Goal: Transaction & Acquisition: Purchase product/service

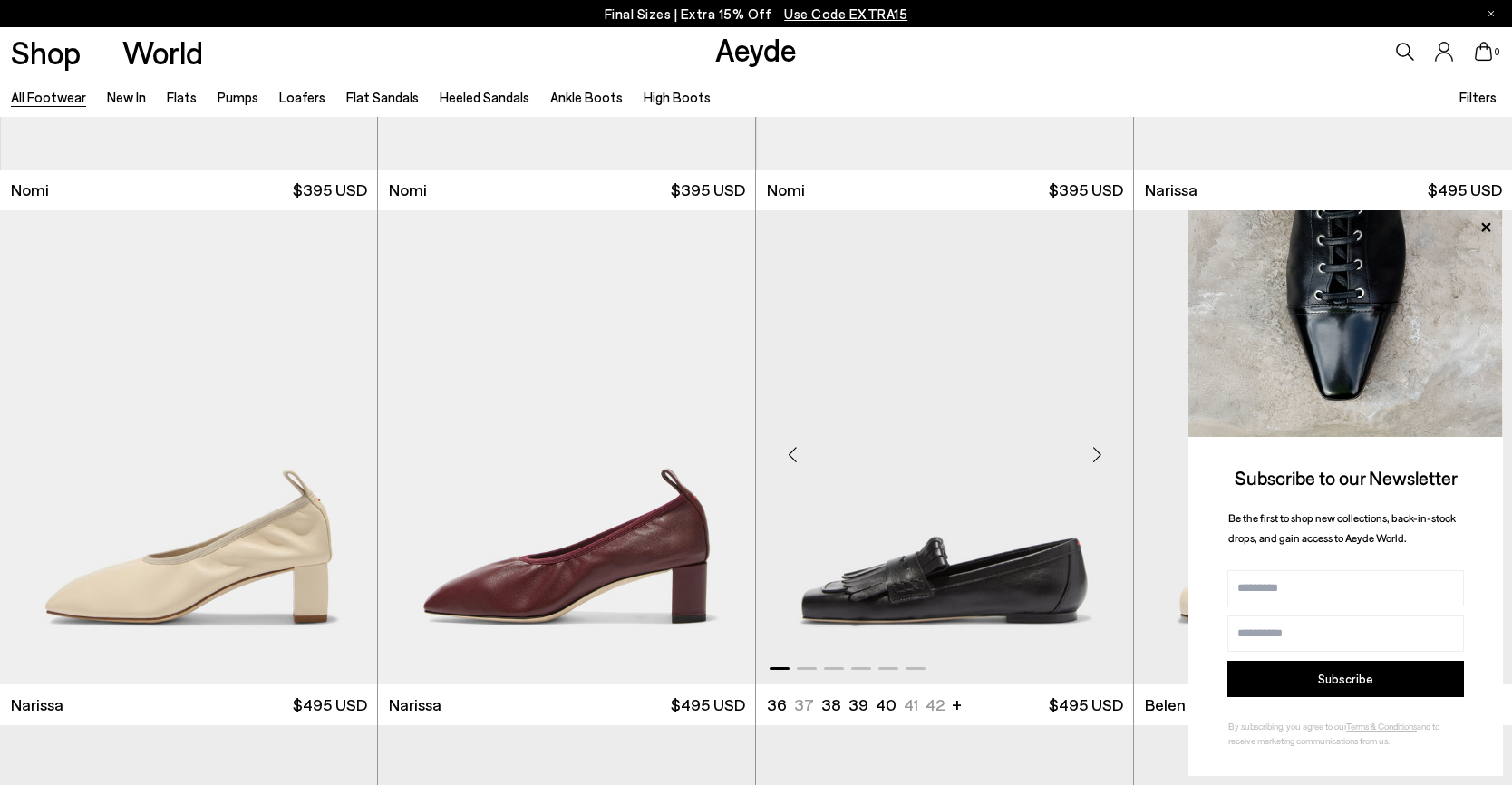
scroll to position [453, 0]
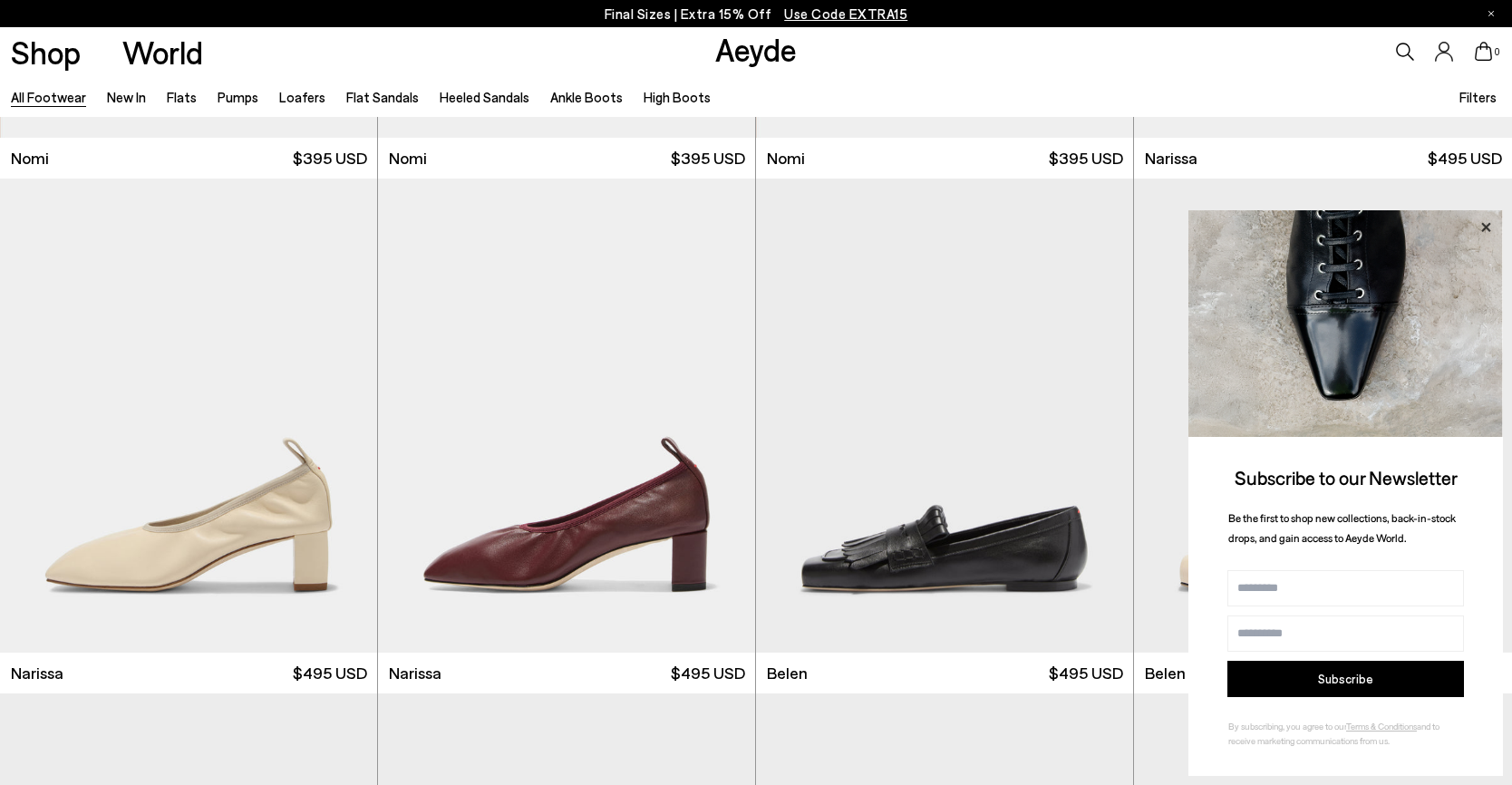
click at [1487, 217] on icon at bounding box center [1485, 227] width 24 height 24
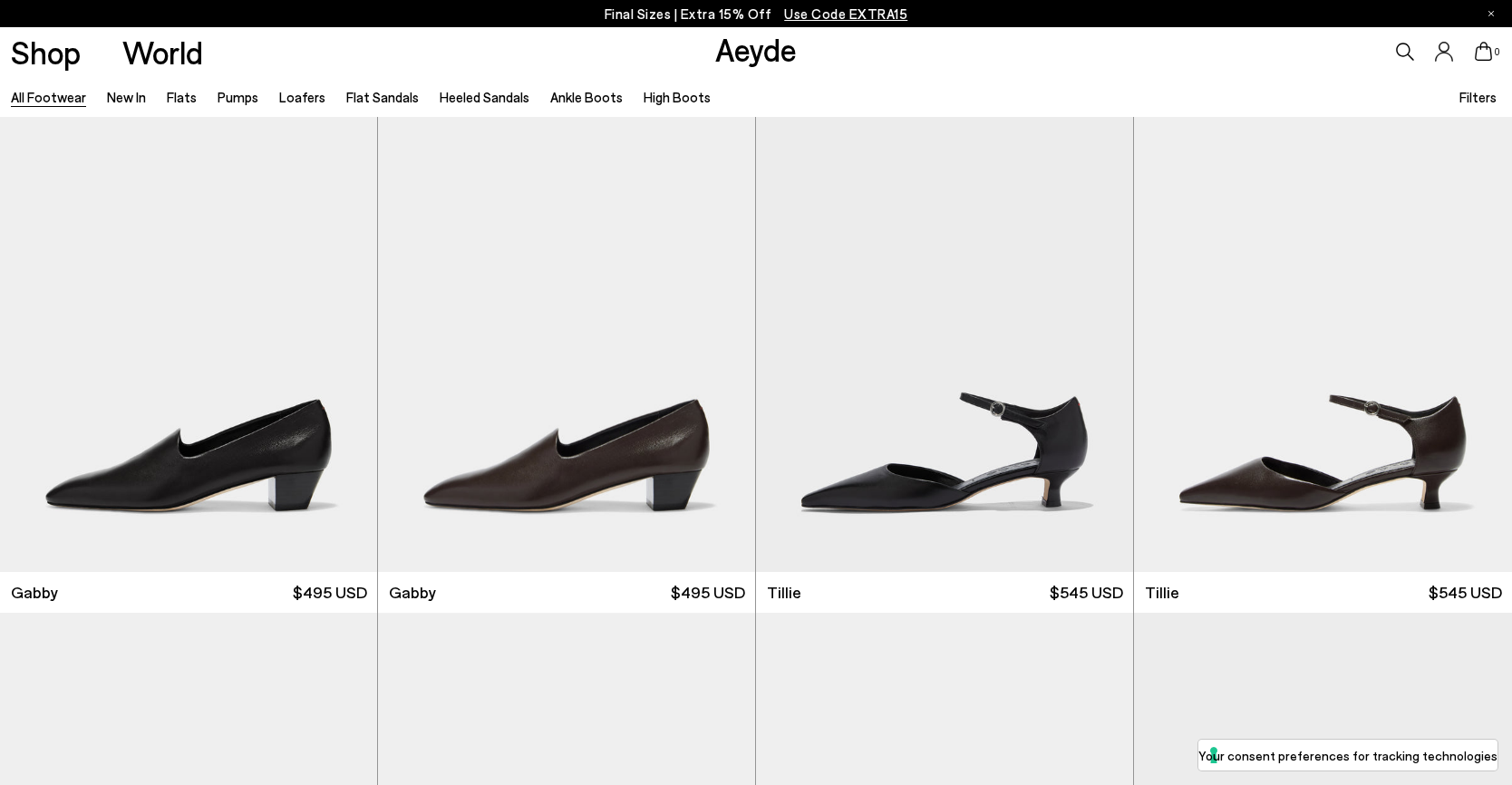
scroll to position [5894, 0]
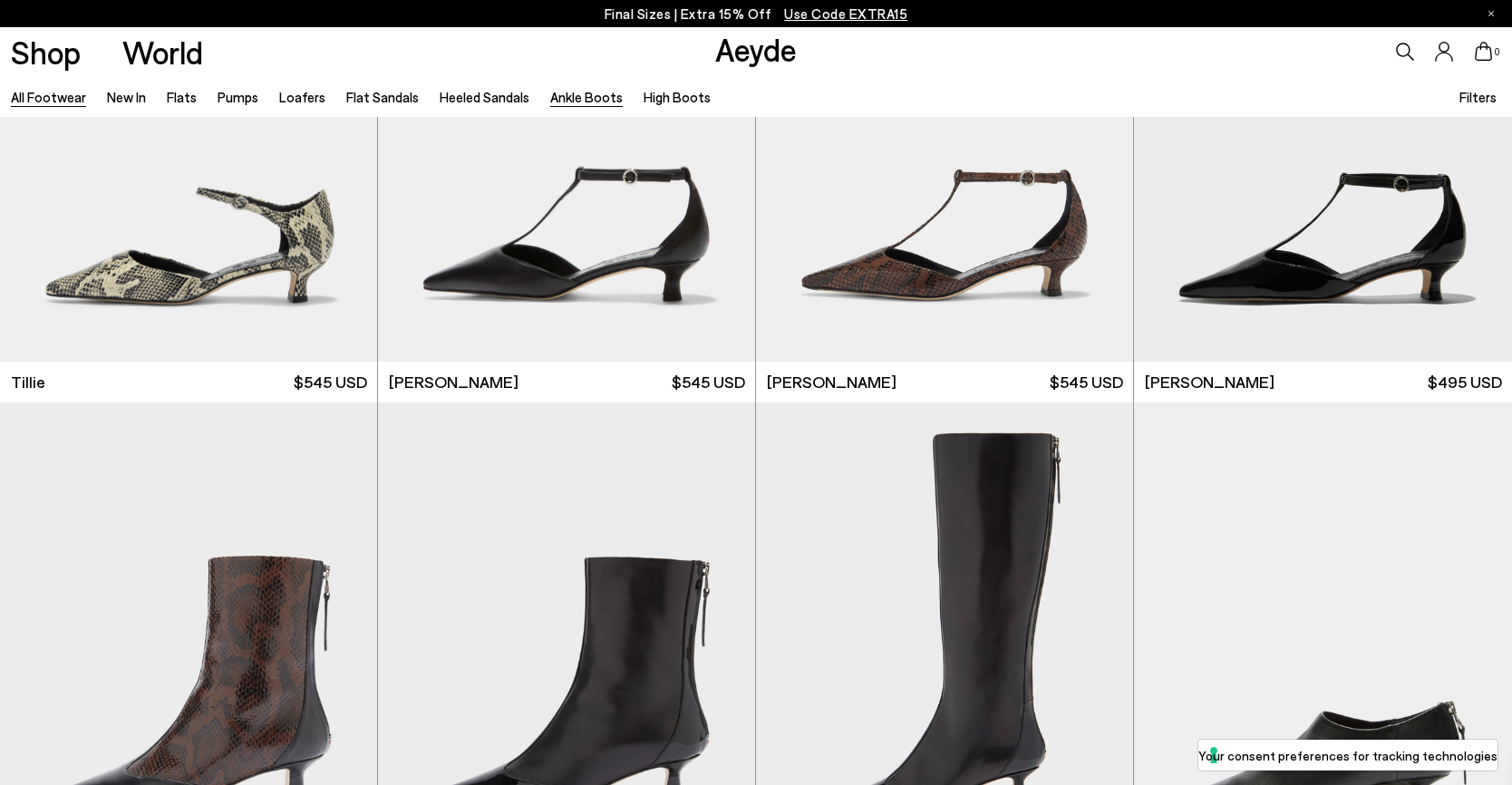
click at [574, 93] on link "Ankle Boots" at bounding box center [587, 96] width 73 height 17
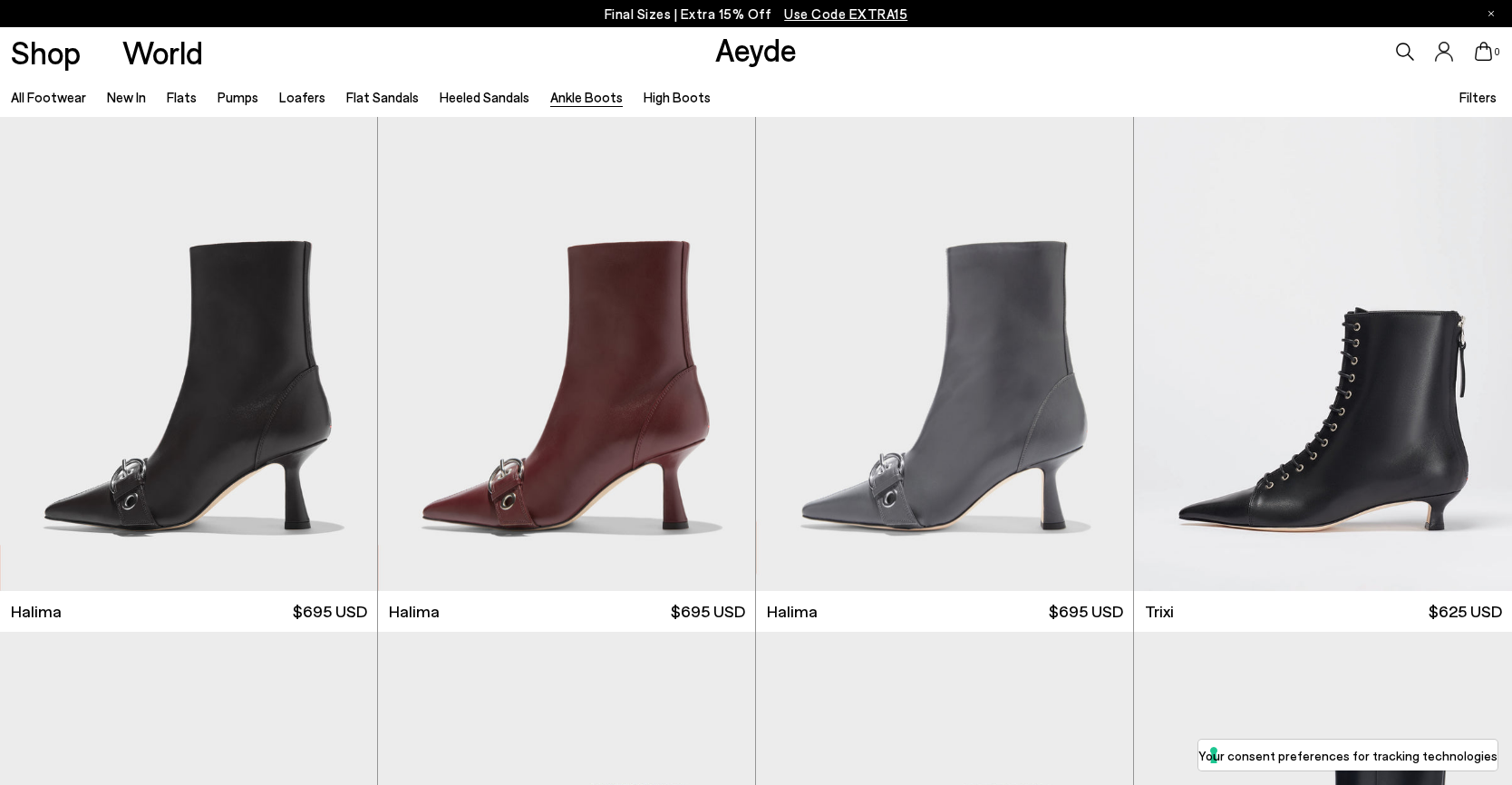
click at [822, 17] on span "Use Code EXTRA15" at bounding box center [844, 14] width 123 height 17
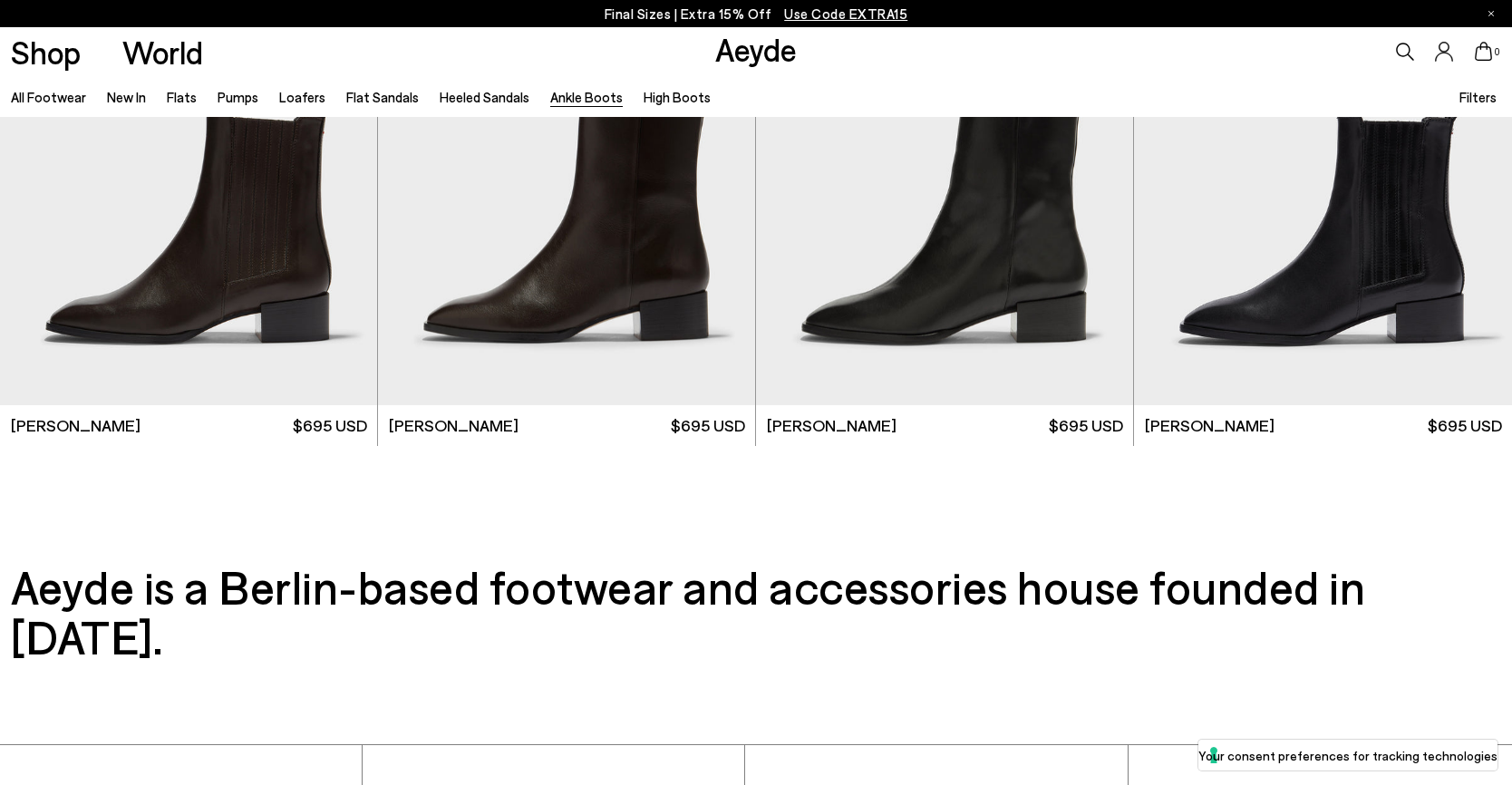
scroll to position [4262, 0]
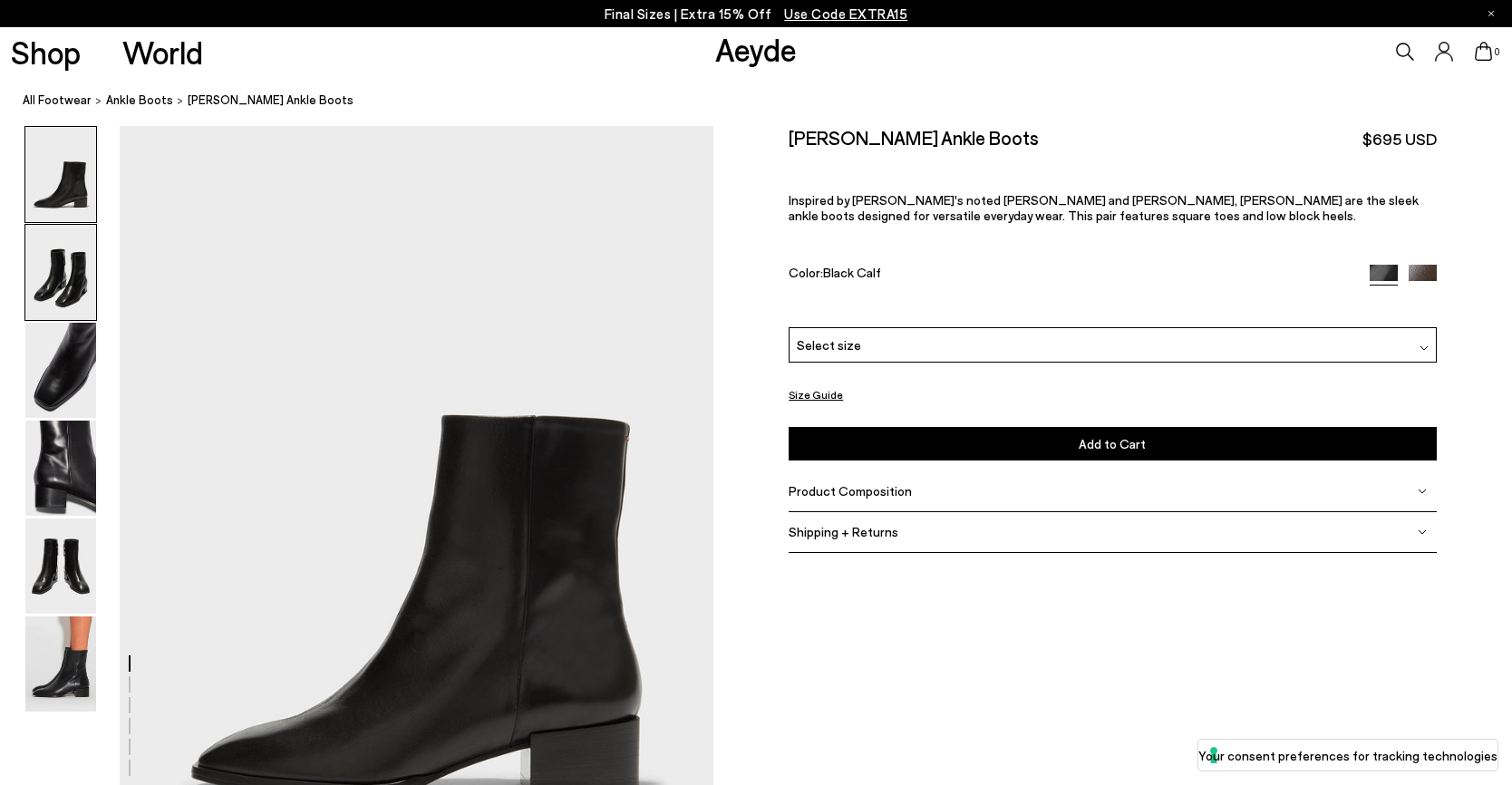
click at [62, 278] on img at bounding box center [61, 272] width 71 height 95
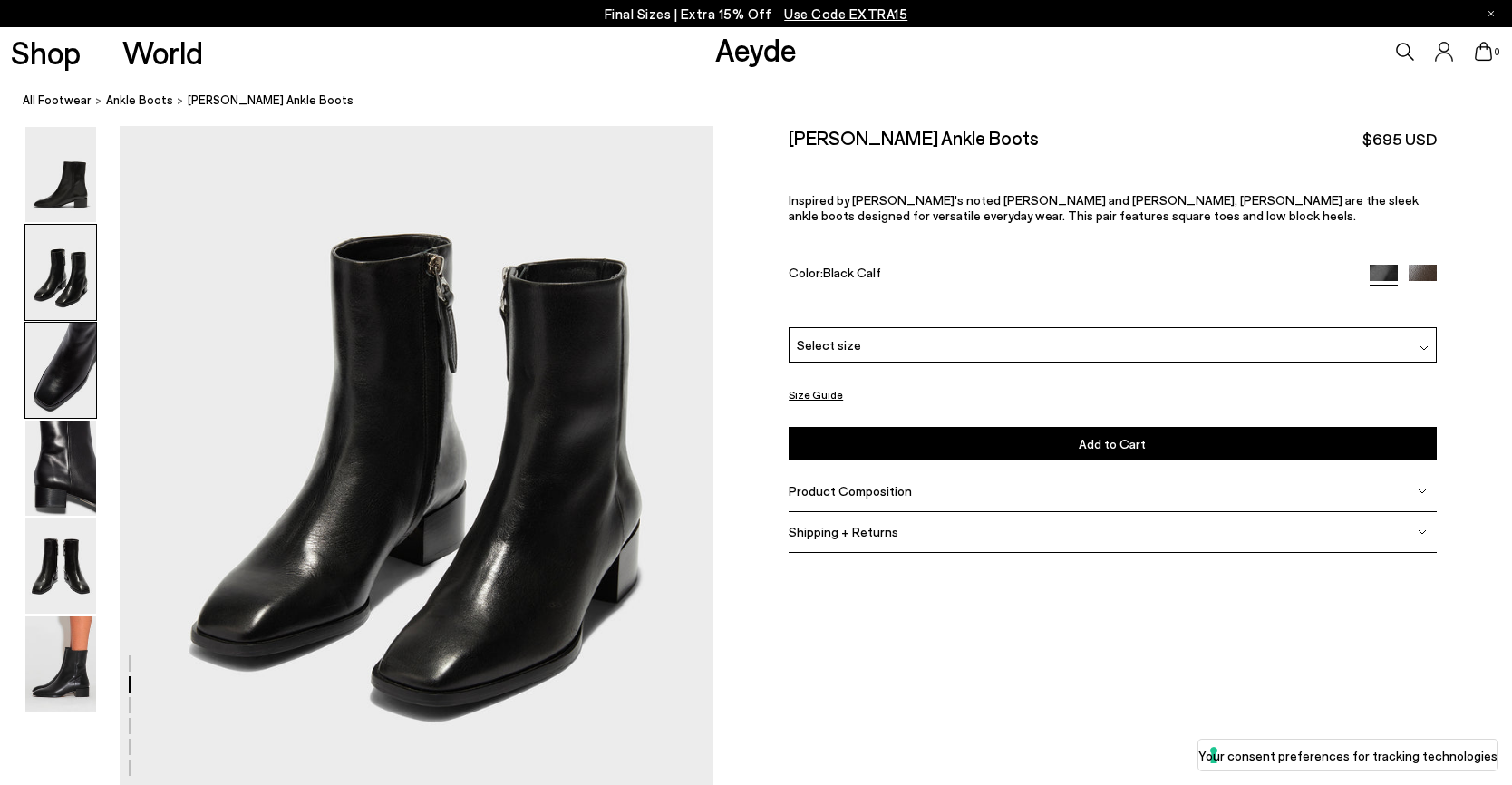
click at [54, 370] on img at bounding box center [61, 370] width 71 height 95
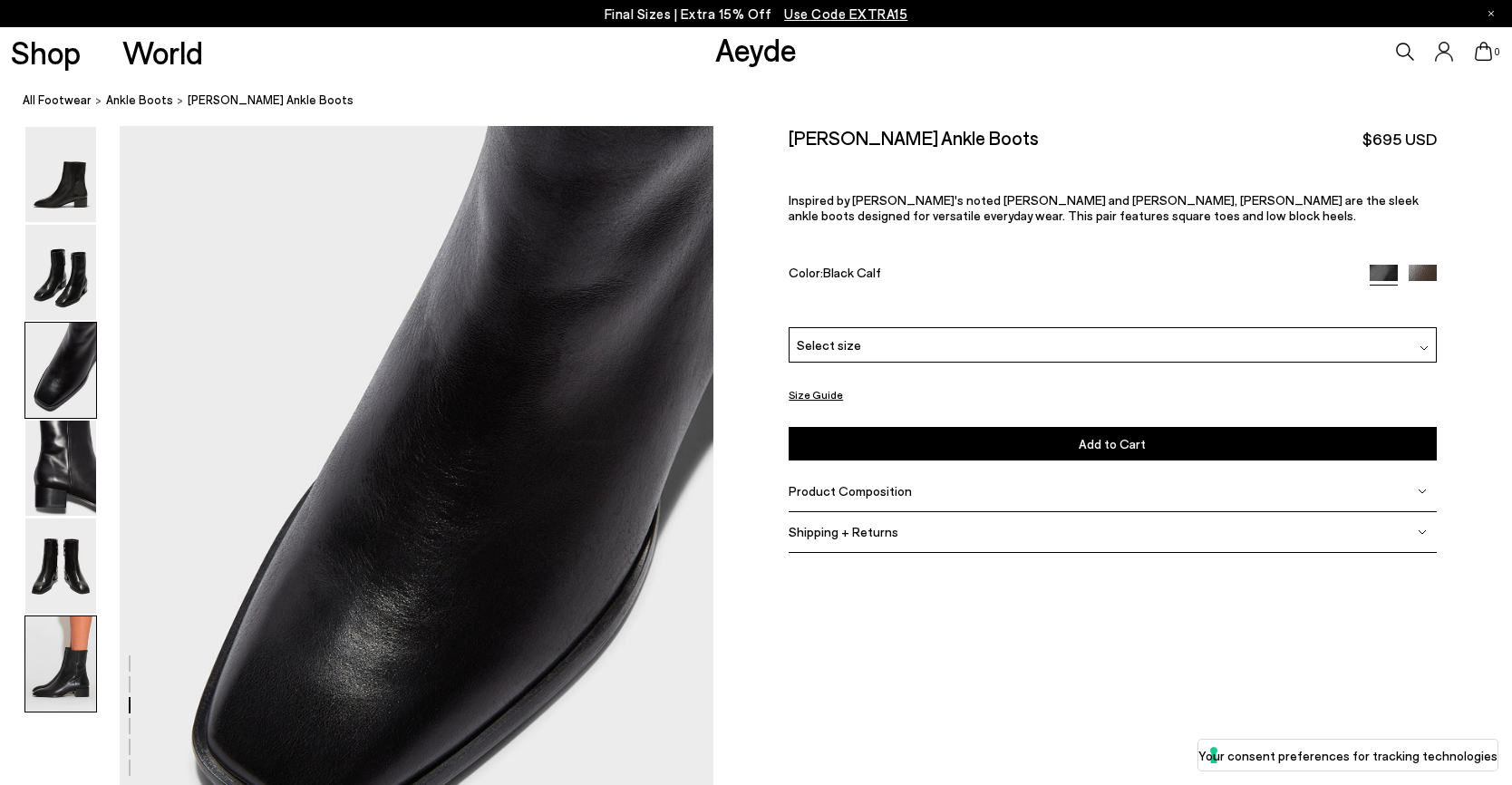
click at [42, 666] on img at bounding box center [61, 664] width 71 height 95
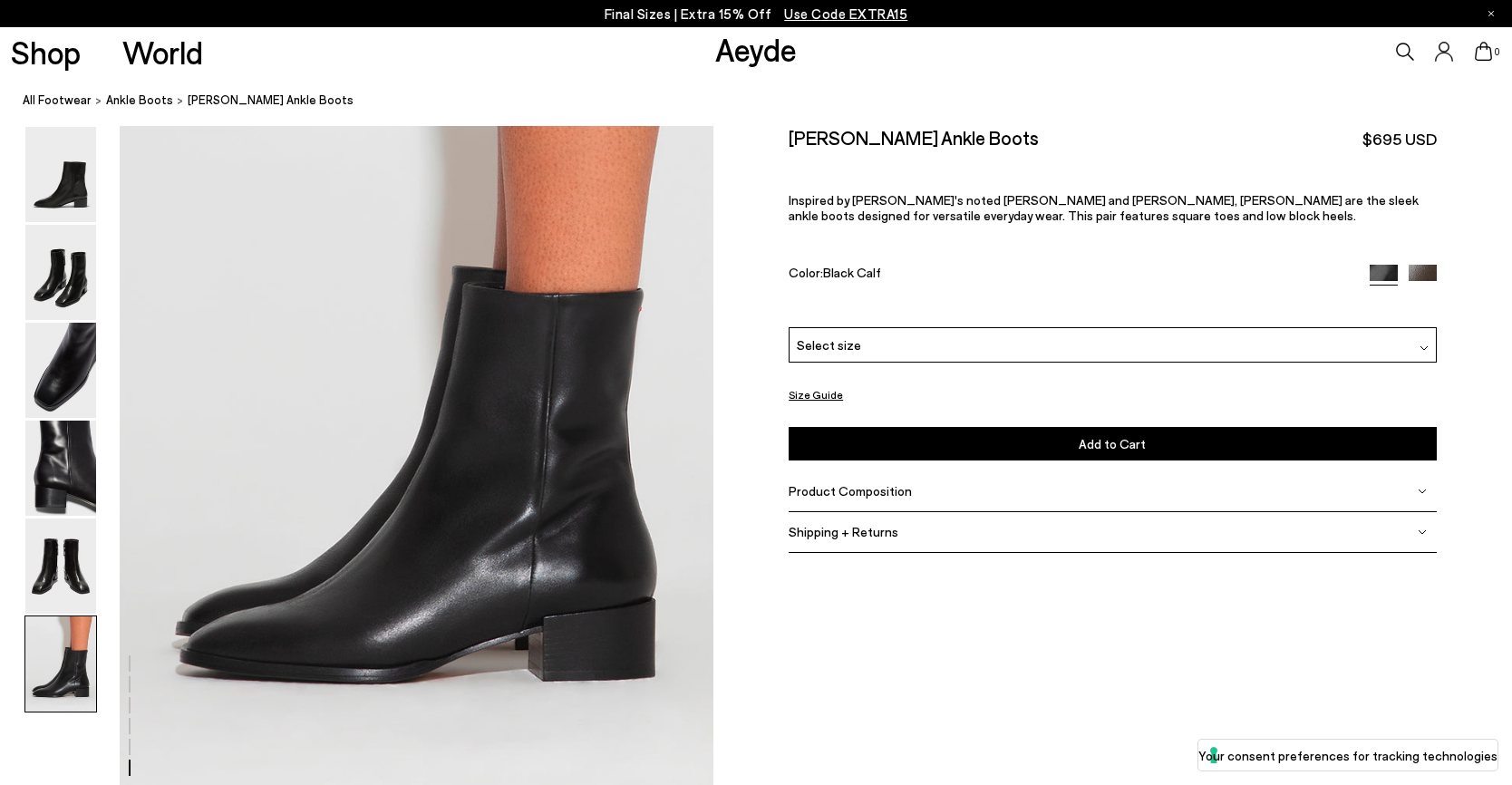
scroll to position [4098, 0]
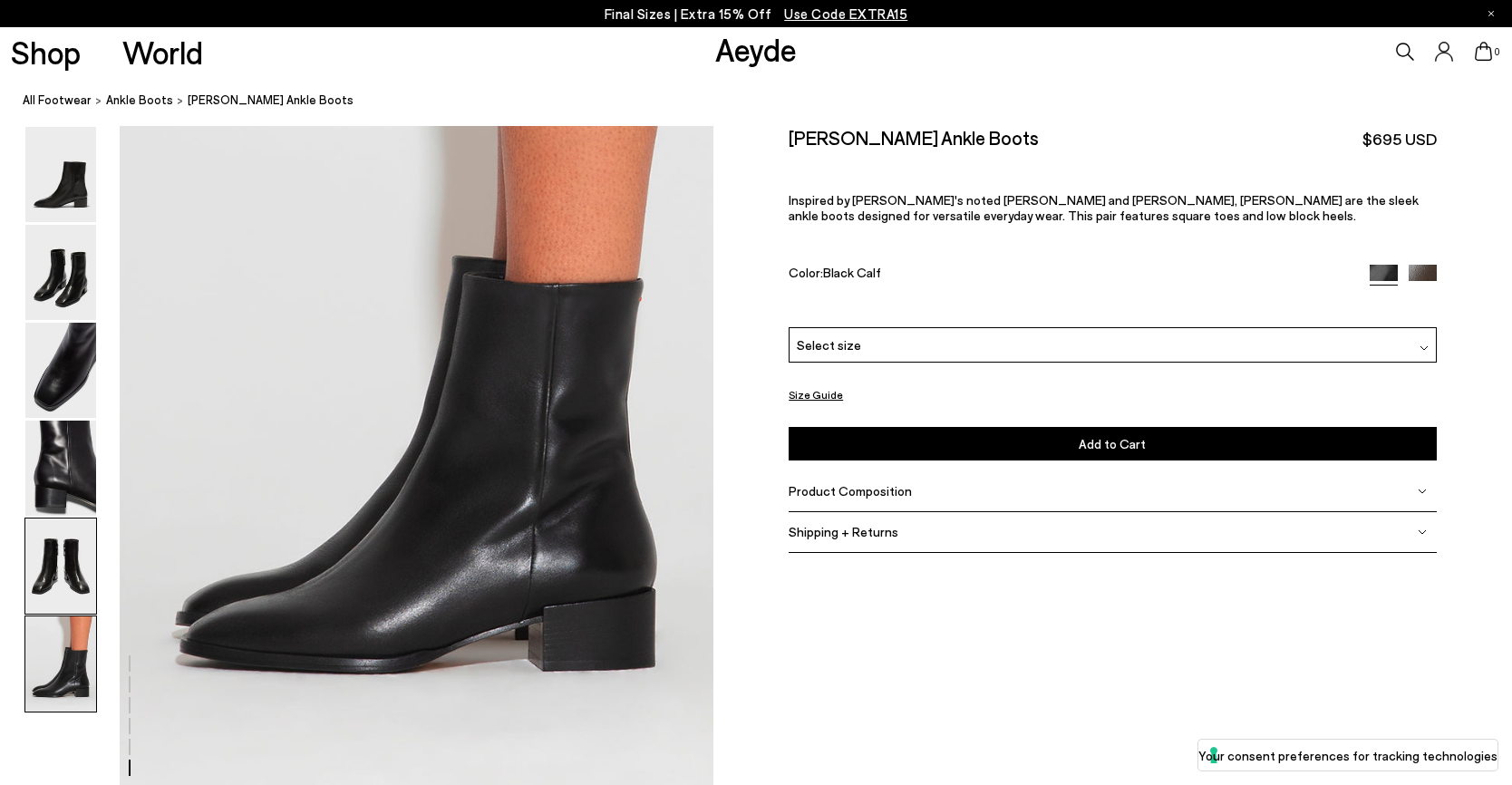
click at [46, 562] on img at bounding box center [61, 566] width 71 height 95
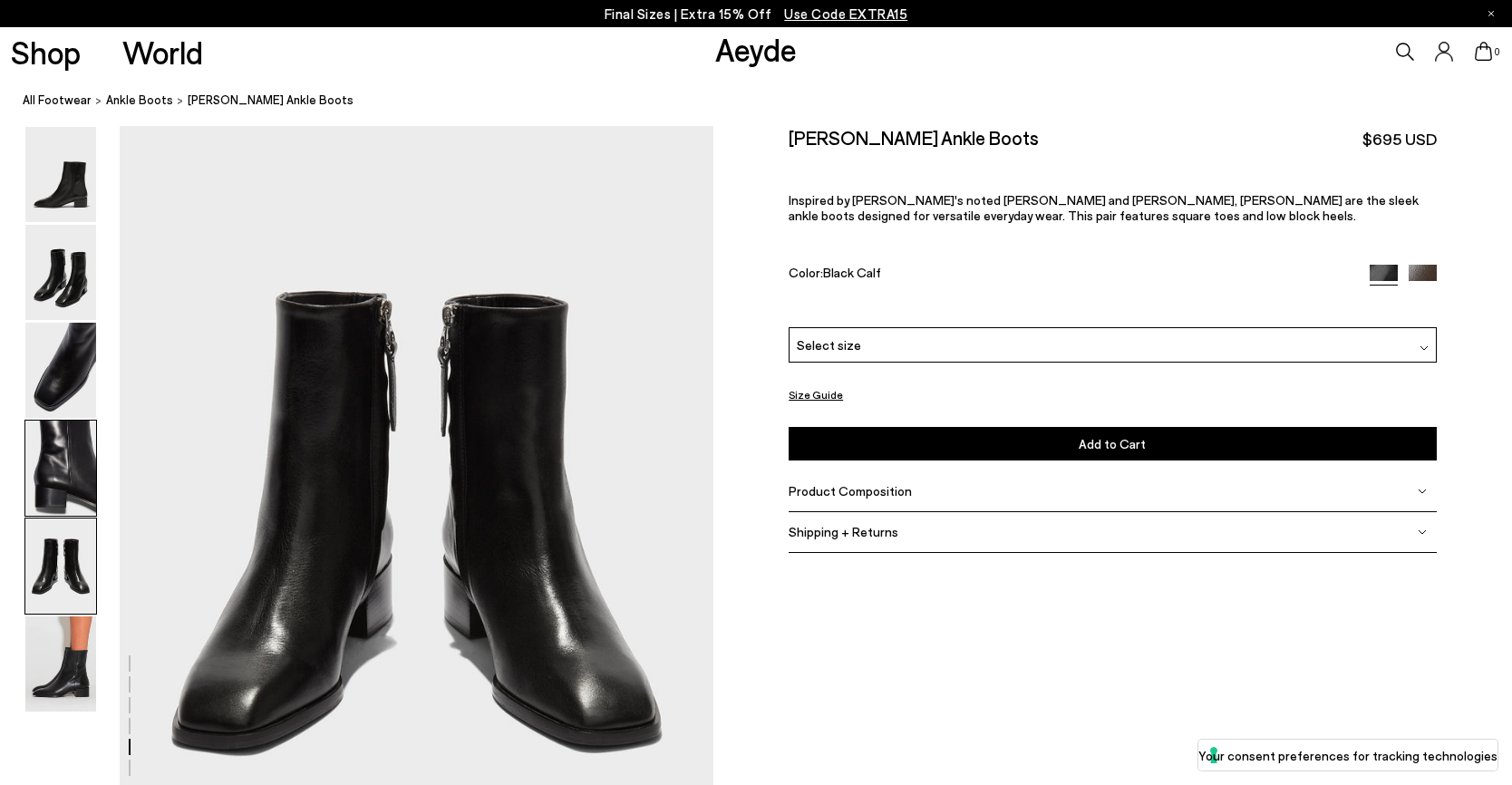
click at [41, 462] on img at bounding box center [61, 468] width 71 height 95
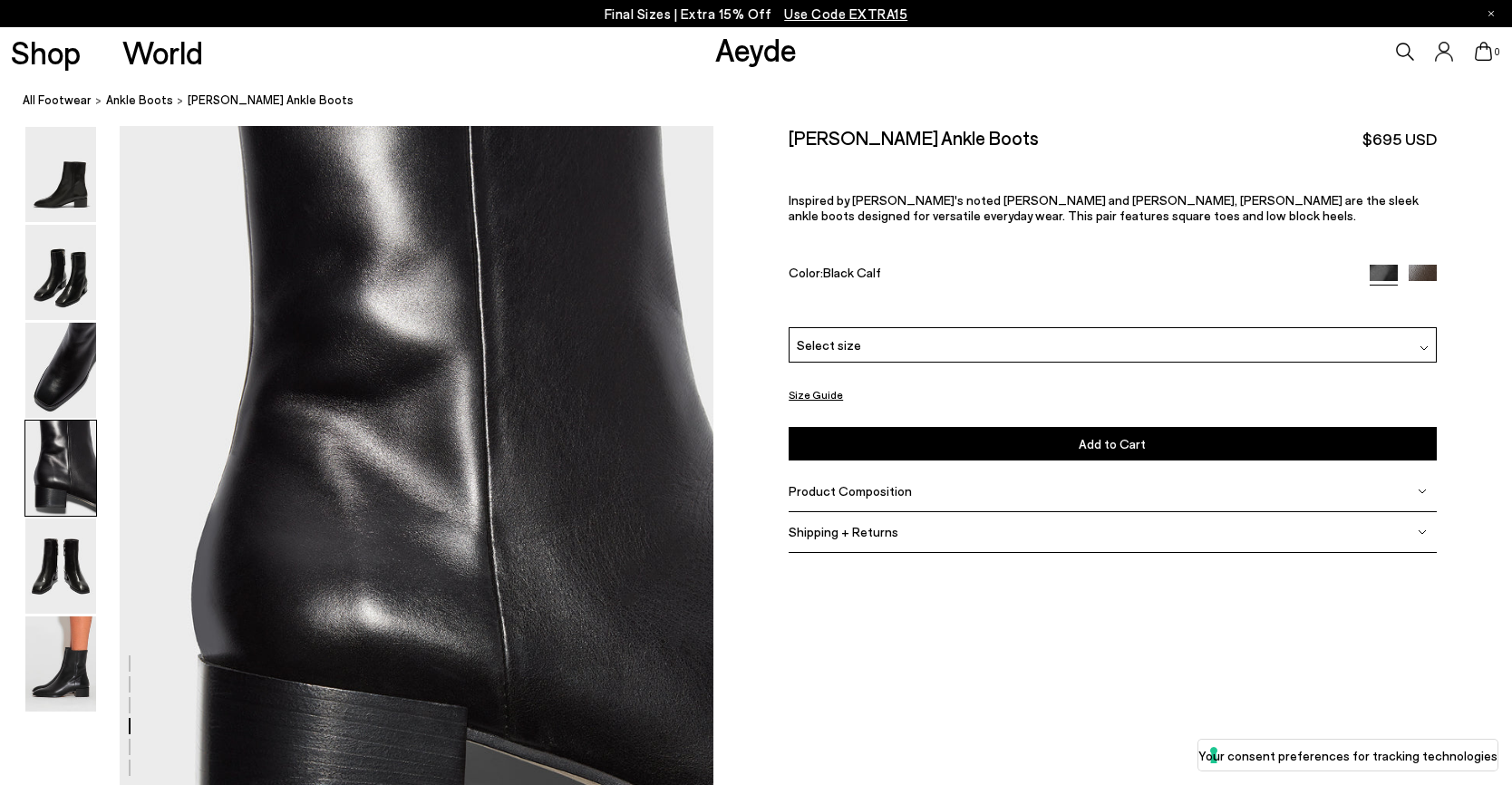
scroll to position [2385, 0]
click at [794, 388] on button "Size Guide" at bounding box center [815, 394] width 54 height 23
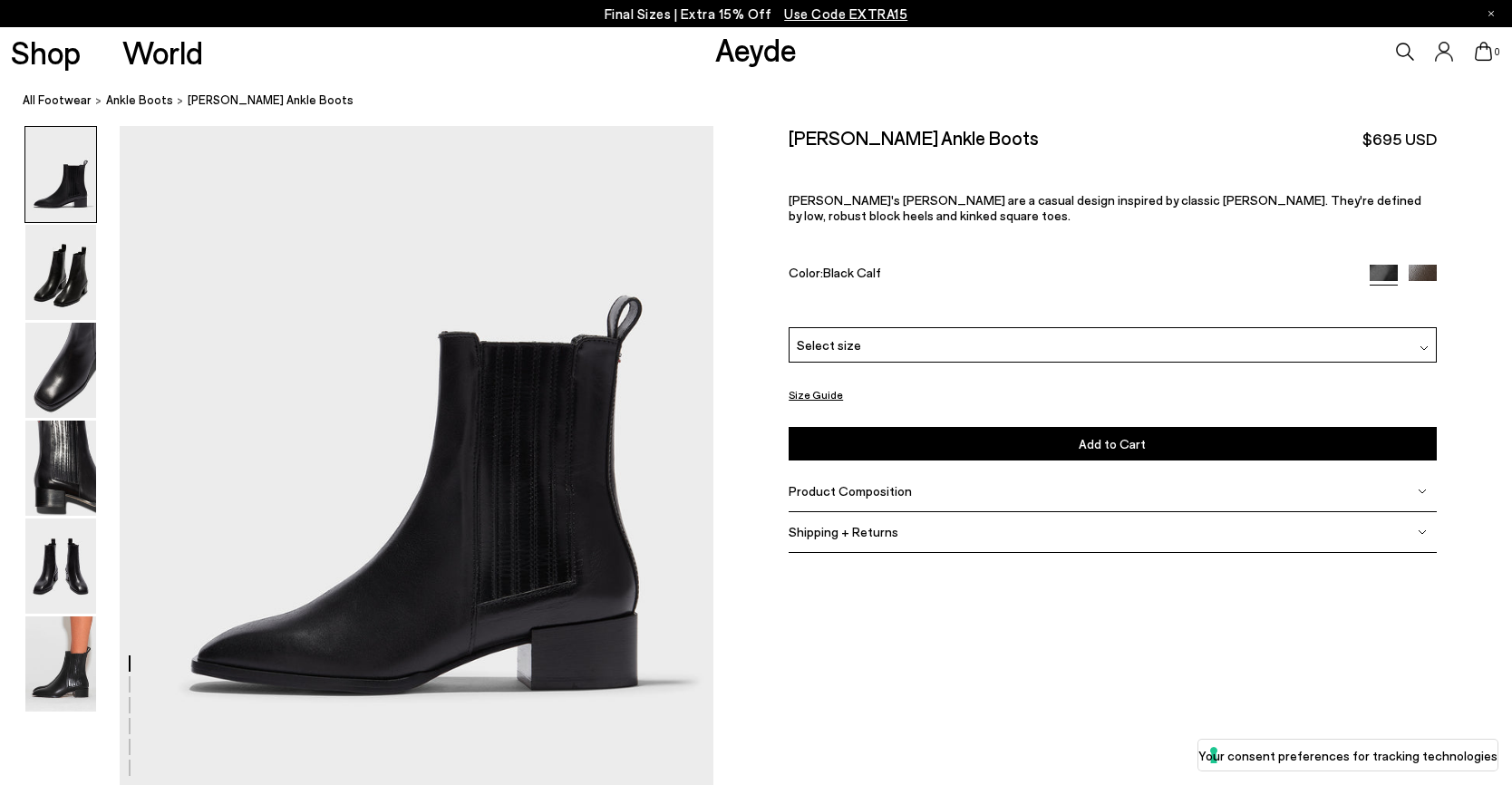
scroll to position [272, 0]
